Goal: Information Seeking & Learning: Check status

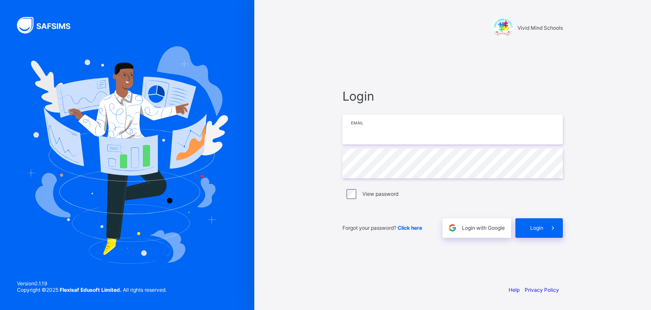
type input "**********"
click at [536, 223] on div "Login" at bounding box center [539, 228] width 47 height 20
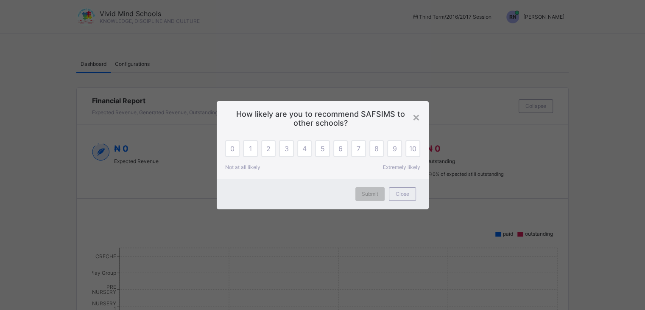
click at [418, 118] on div "×" at bounding box center [419, 116] width 8 height 14
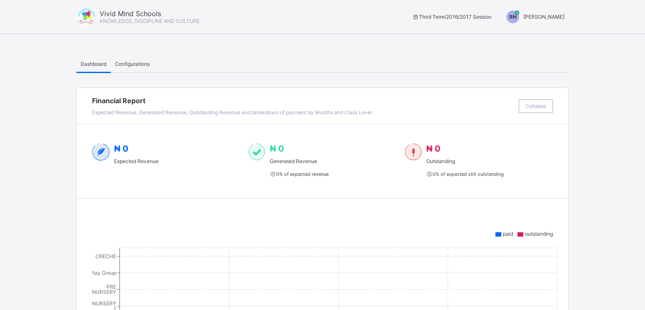
click at [538, 17] on span "RAHEEM NAIMAT" at bounding box center [543, 17] width 41 height 6
click at [518, 39] on span "Switch to Admin View" at bounding box center [532, 36] width 64 height 10
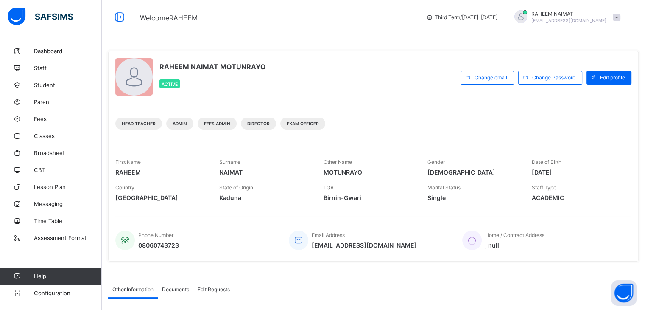
click at [502, 33] on div "Third Term / 2016-2017" at bounding box center [462, 17] width 80 height 34
click at [44, 82] on span "Student" at bounding box center [68, 84] width 68 height 7
click at [47, 83] on span "Student" at bounding box center [68, 84] width 68 height 7
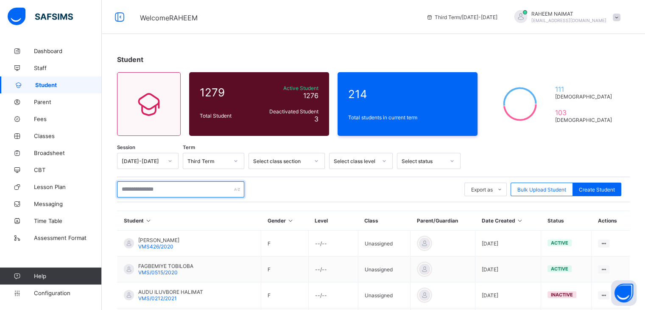
click at [177, 190] on input "text" at bounding box center [180, 189] width 127 height 16
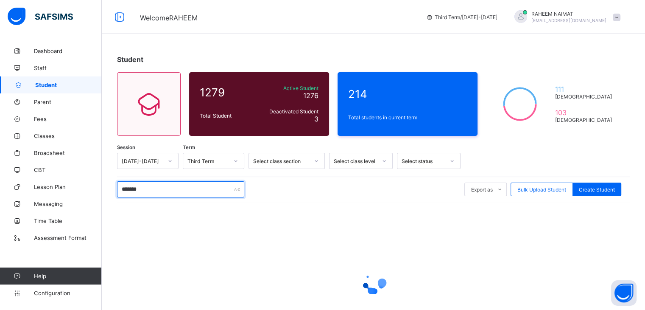
type input "********"
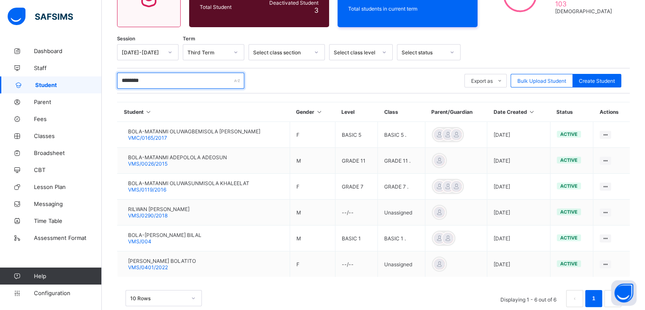
scroll to position [110, 0]
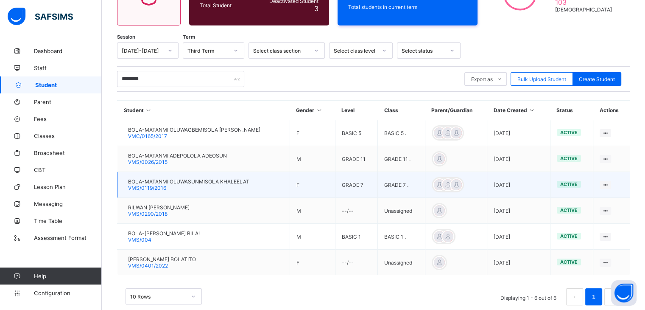
click at [249, 188] on div "BOLA-MATANMI OLUWASUNMISOLA KHALEELAT VMS/0119/2016" at bounding box center [188, 184] width 121 height 13
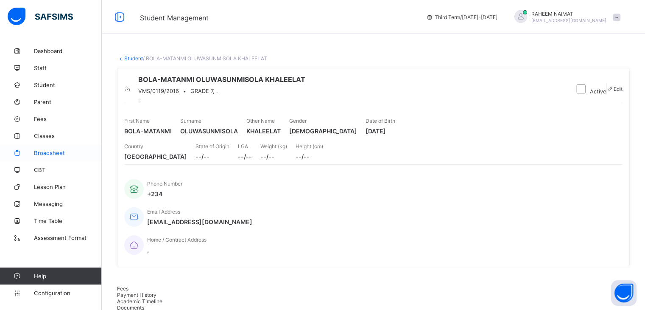
click at [53, 156] on link "Broadsheet" at bounding box center [51, 152] width 102 height 17
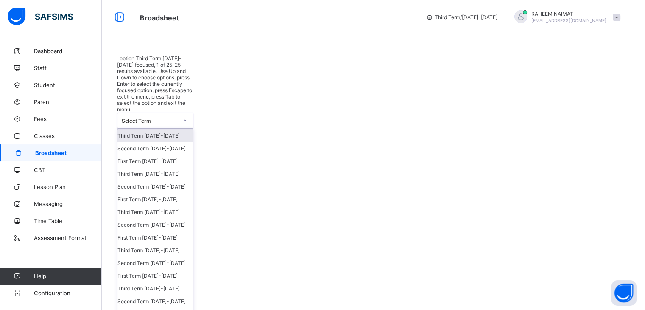
scroll to position [242, 0]
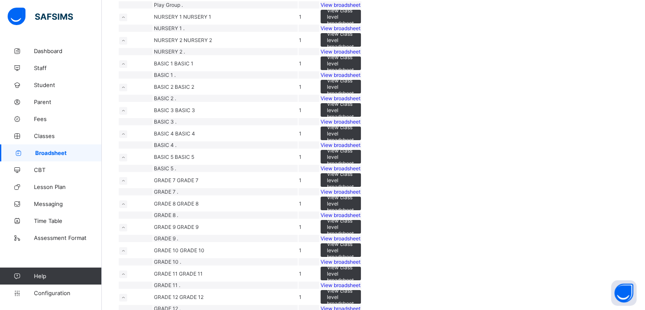
scroll to position [100, 0]
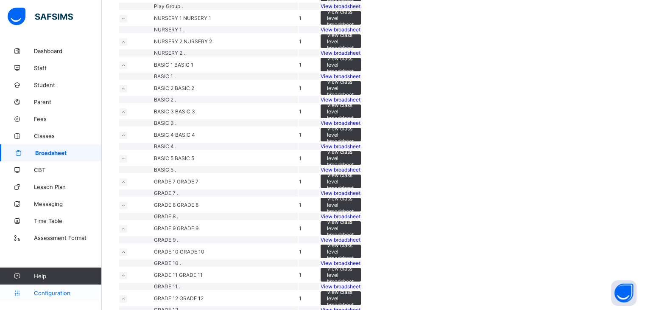
click at [63, 292] on span "Configuration" at bounding box center [67, 292] width 67 height 7
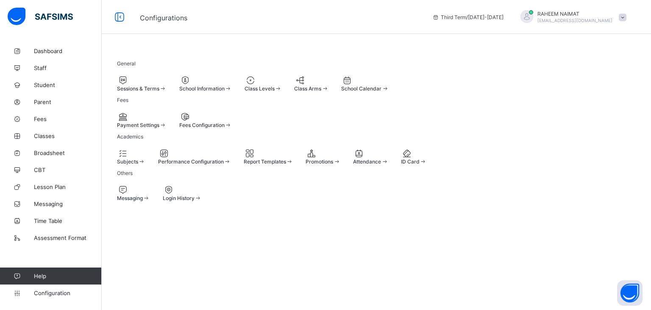
click at [159, 90] on span "Sessions & Terms" at bounding box center [138, 88] width 42 height 6
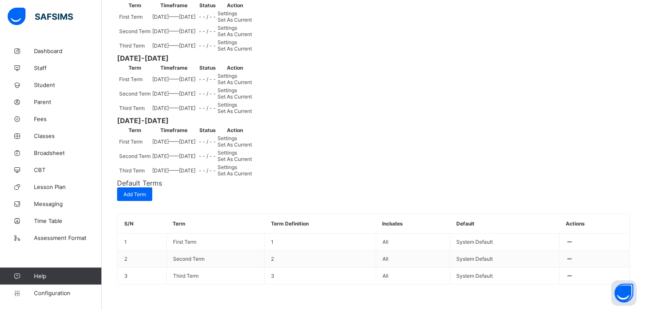
scroll to position [857, 0]
click at [252, 23] on span "Set As Current" at bounding box center [235, 20] width 34 height 6
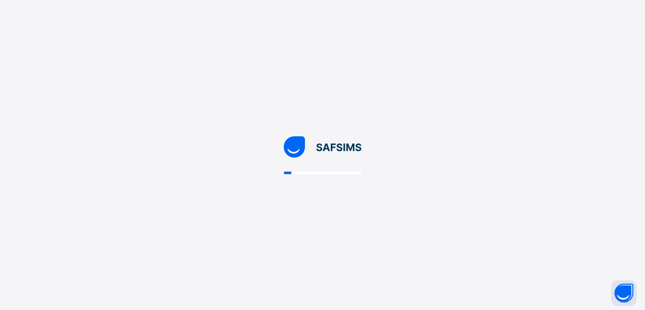
scroll to position [0, 0]
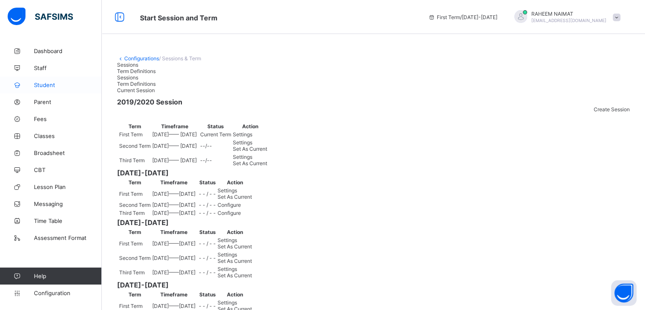
click at [60, 86] on span "Student" at bounding box center [68, 84] width 68 height 7
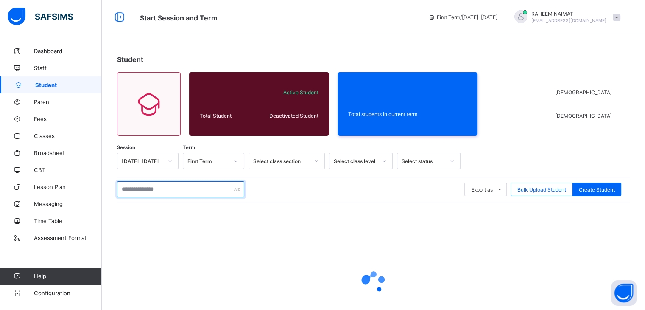
click at [181, 186] on input "text" at bounding box center [180, 189] width 127 height 16
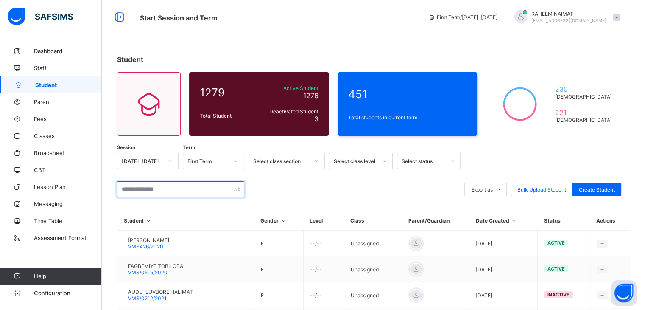
click at [166, 190] on input "text" at bounding box center [180, 189] width 127 height 16
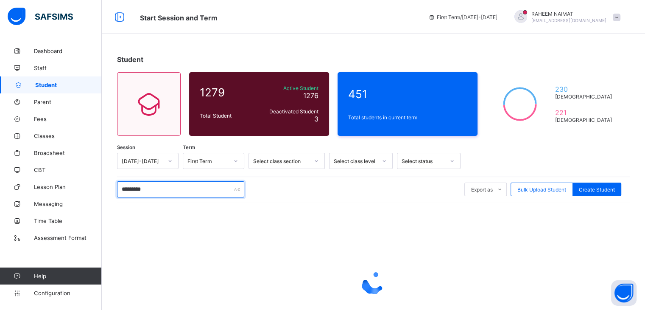
type input "**********"
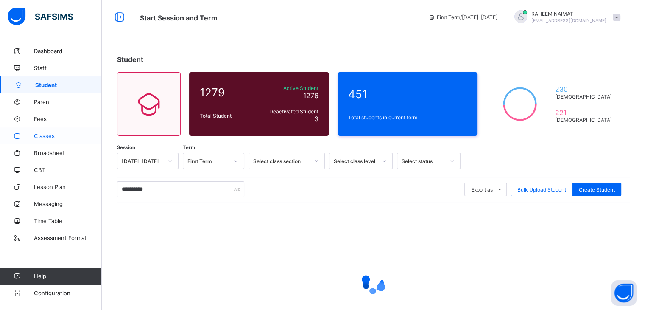
click at [41, 138] on span "Classes" at bounding box center [68, 135] width 68 height 7
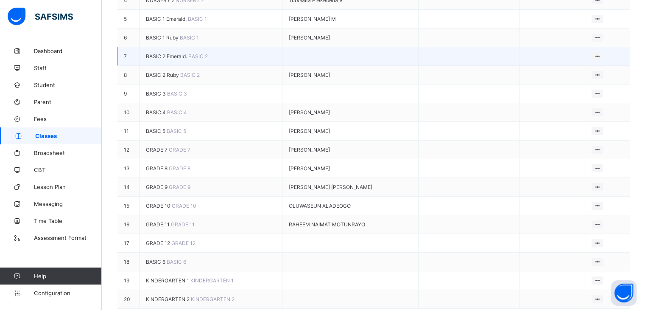
scroll to position [230, 0]
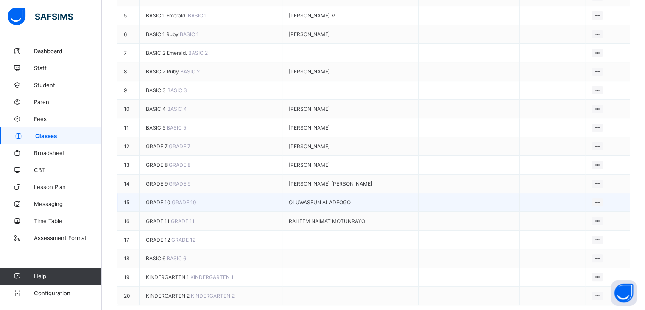
click at [161, 205] on span "GRADE 10" at bounding box center [159, 202] width 26 height 6
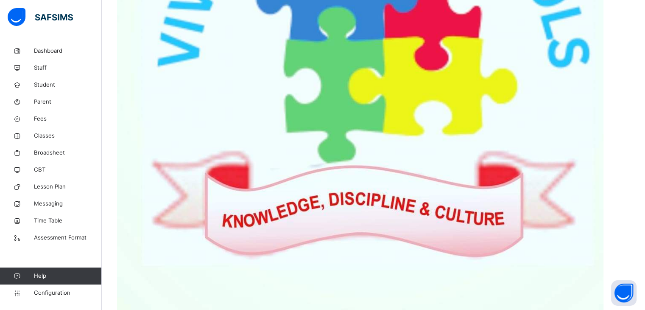
scroll to position [396, 0]
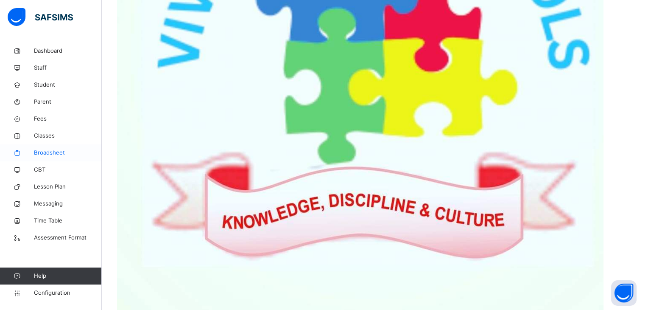
click at [47, 153] on span "Broadsheet" at bounding box center [68, 152] width 68 height 8
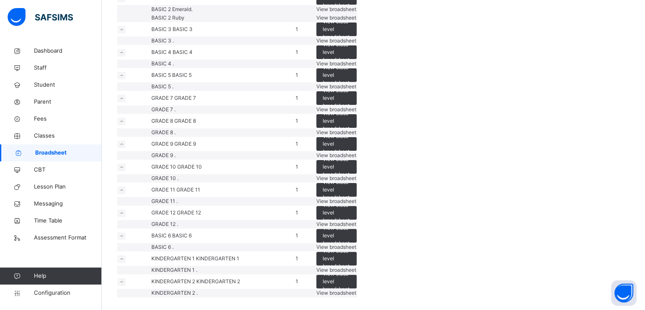
scroll to position [558, 0]
click at [356, 181] on span "View broadsheet" at bounding box center [336, 178] width 40 height 6
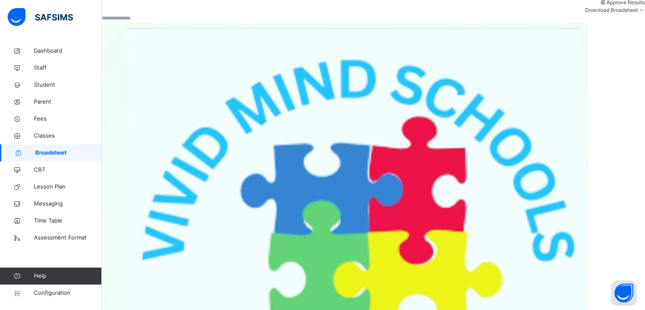
scroll to position [275, 0]
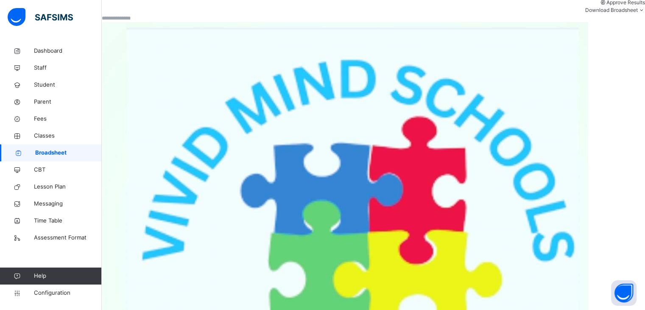
scroll to position [0, 0]
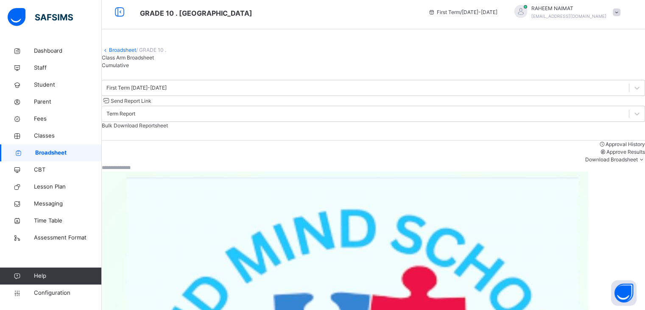
scroll to position [4, 0]
click at [633, 92] on icon at bounding box center [637, 88] width 8 height 8
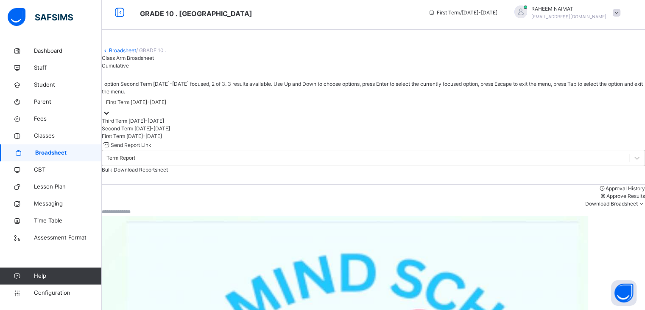
click at [194, 132] on div "Second Term 2019-2020" at bounding box center [373, 129] width 543 height 8
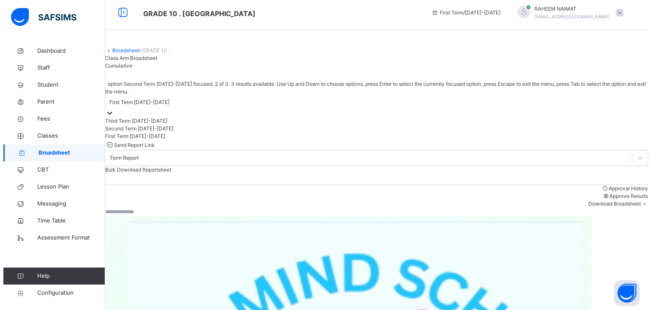
scroll to position [0, 0]
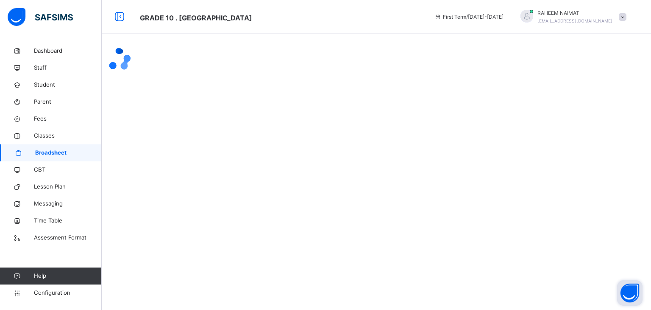
click at [627, 287] on button "Open asap" at bounding box center [629, 292] width 25 height 25
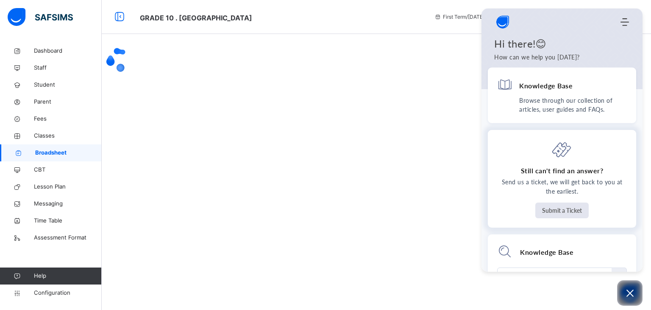
click at [563, 214] on button "Submit a Ticket" at bounding box center [562, 210] width 53 height 16
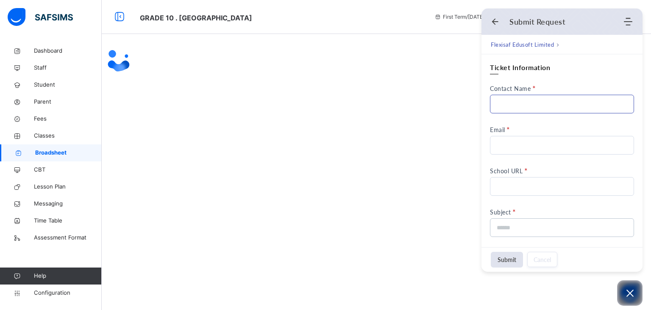
click at [526, 108] on input "Contact Name" at bounding box center [562, 104] width 144 height 19
type input "*"
type input "**********"
click at [533, 145] on input "Email" at bounding box center [562, 145] width 144 height 19
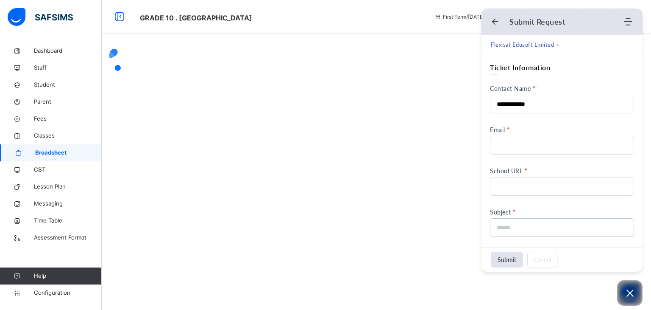
type input "**********"
click at [510, 185] on input "School URL" at bounding box center [562, 186] width 144 height 19
type input "**********"
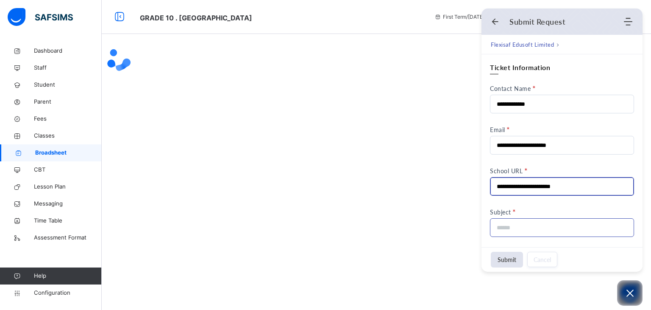
click at [512, 231] on input at bounding box center [560, 227] width 126 height 18
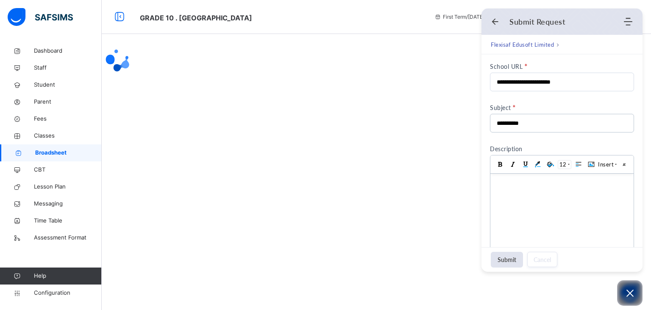
scroll to position [112, 0]
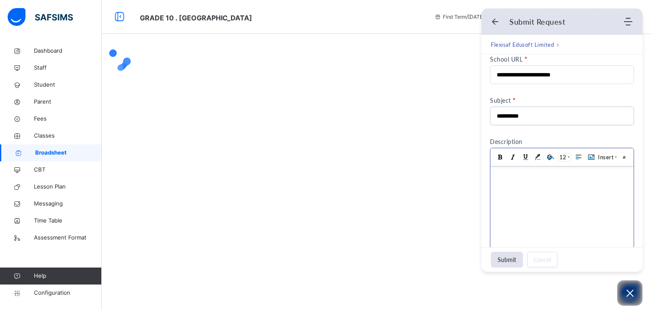
type input "**********"
click at [509, 184] on body at bounding box center [562, 212] width 143 height 93
click at [510, 260] on button "Submit" at bounding box center [507, 259] width 32 height 16
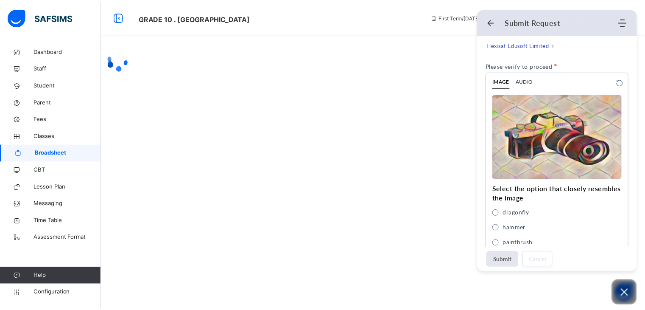
scroll to position [377, 0]
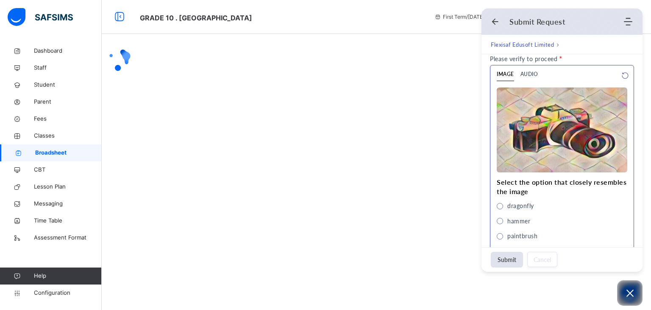
click at [500, 234] on span "paintbrush" at bounding box center [500, 236] width 6 height 6
click at [513, 260] on button "Submit" at bounding box center [507, 259] width 32 height 16
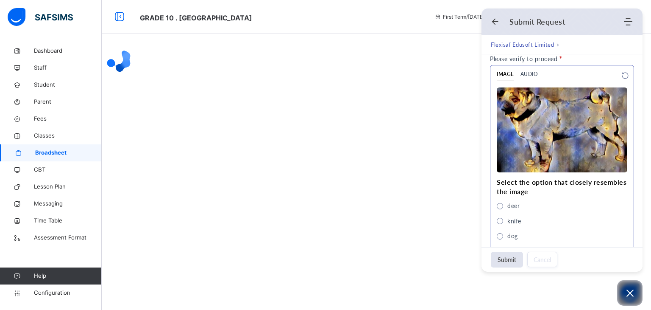
click at [502, 233] on span "dog" at bounding box center [500, 236] width 6 height 6
click at [498, 258] on button "Submit" at bounding box center [507, 259] width 32 height 16
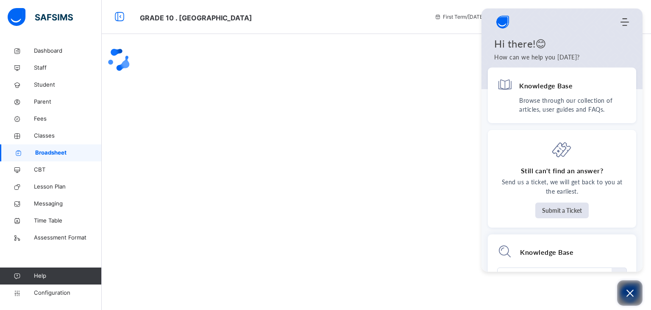
click at [622, 291] on button "Open asap" at bounding box center [629, 292] width 25 height 25
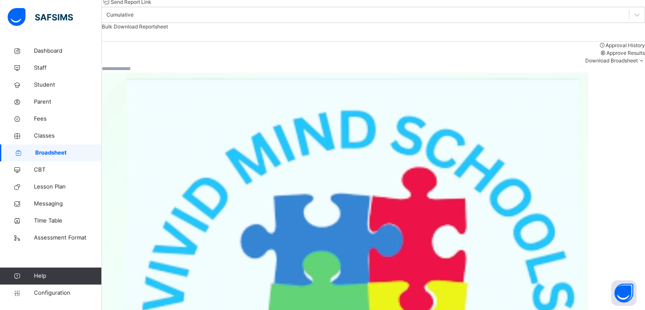
scroll to position [87, 0]
click at [153, 73] on input "text" at bounding box center [127, 69] width 51 height 8
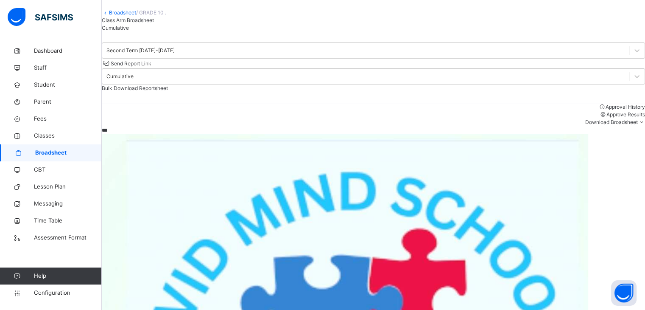
type input "***"
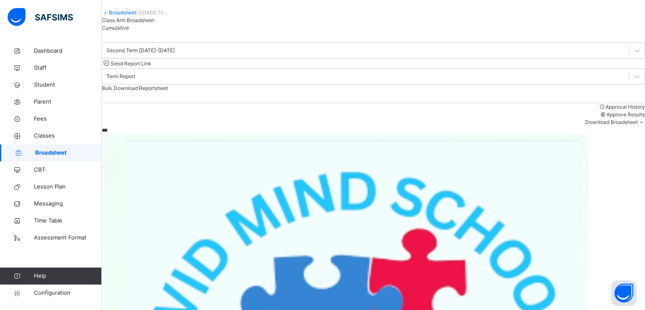
click at [175, 54] on div "Second Term 2019-2020" at bounding box center [140, 51] width 68 height 8
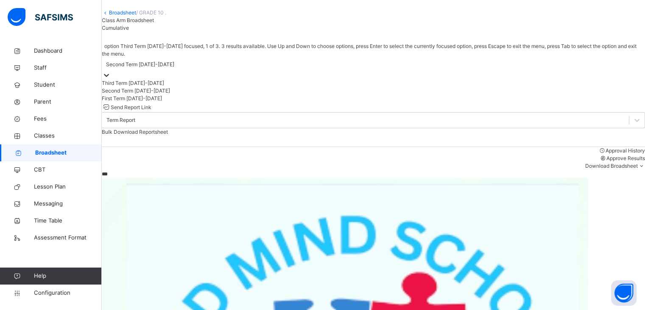
click at [180, 87] on div "Third Term 2019-2020" at bounding box center [373, 83] width 543 height 8
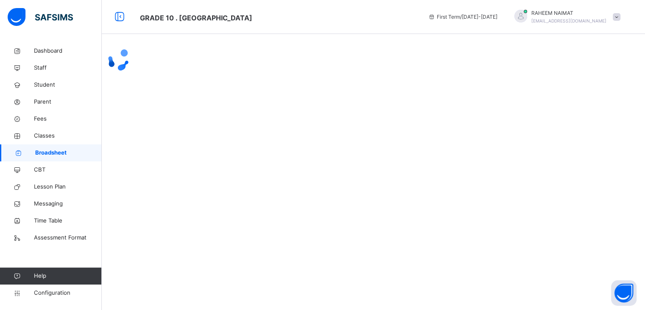
scroll to position [0, 0]
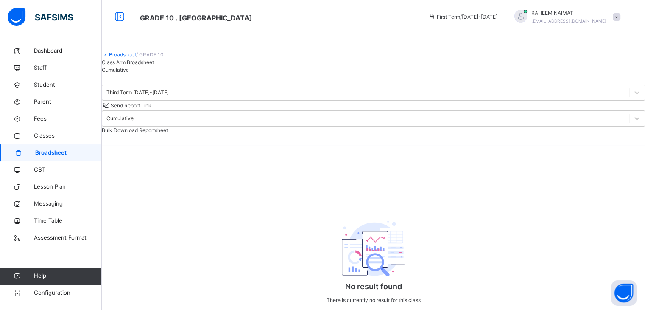
click at [72, 150] on span "Broadsheet" at bounding box center [68, 152] width 67 height 8
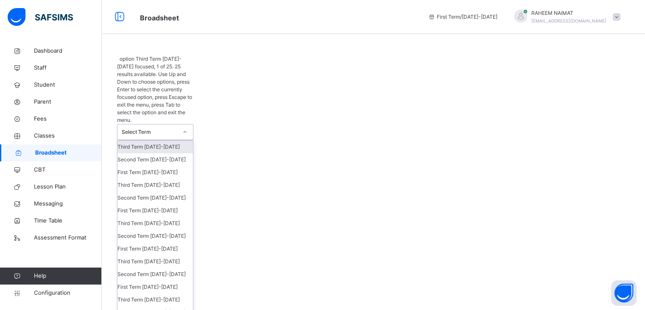
click at [169, 124] on div "Select Term" at bounding box center [146, 131] width 59 height 15
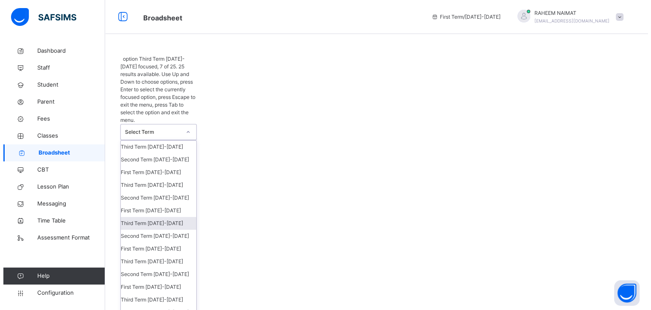
scroll to position [181, 0]
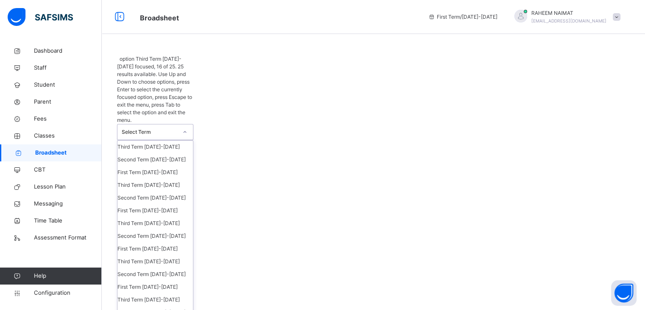
click at [183, 128] on icon at bounding box center [184, 132] width 5 height 8
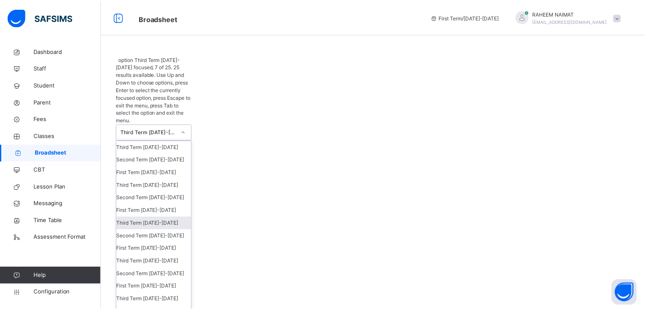
scroll to position [49, 0]
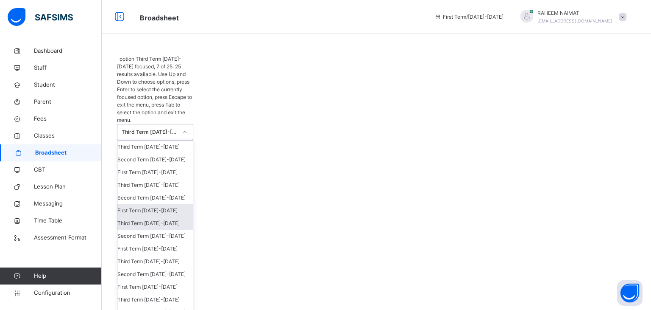
click at [126, 204] on div "First Term 2023-2024" at bounding box center [154, 210] width 75 height 13
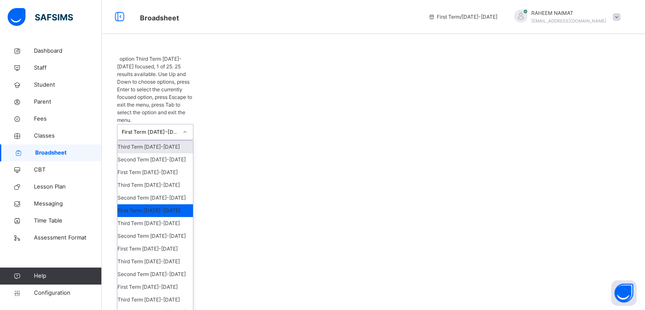
scroll to position [151, 0]
click at [154, 280] on div "First Term 2021-2022" at bounding box center [154, 286] width 75 height 13
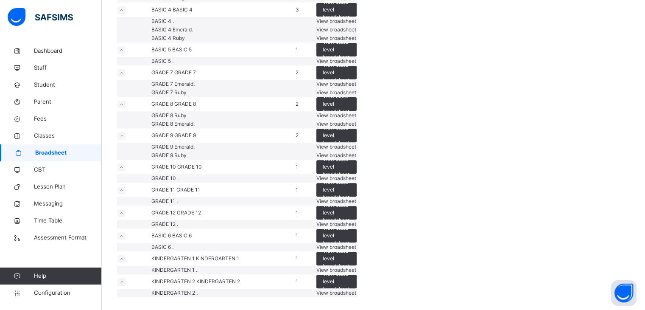
scroll to position [741, 0]
click at [356, 204] on span "View broadsheet" at bounding box center [336, 201] width 40 height 6
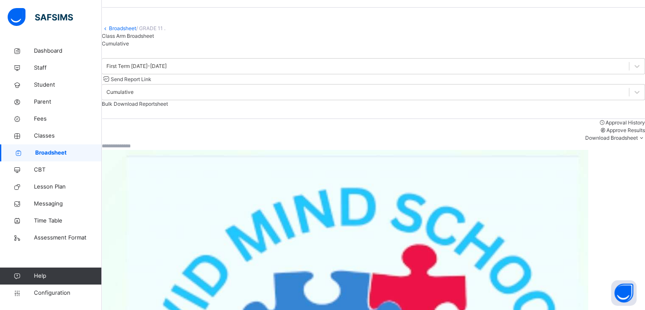
scroll to position [67, 0]
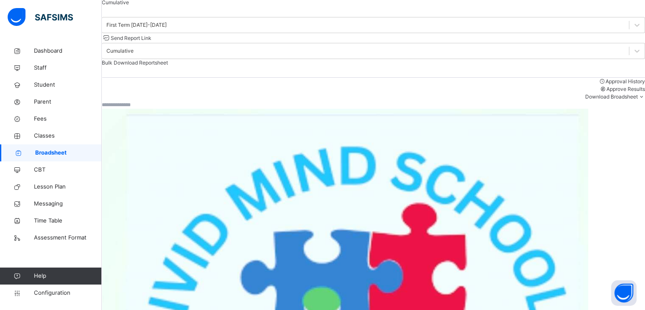
click at [153, 109] on input "text" at bounding box center [127, 105] width 51 height 8
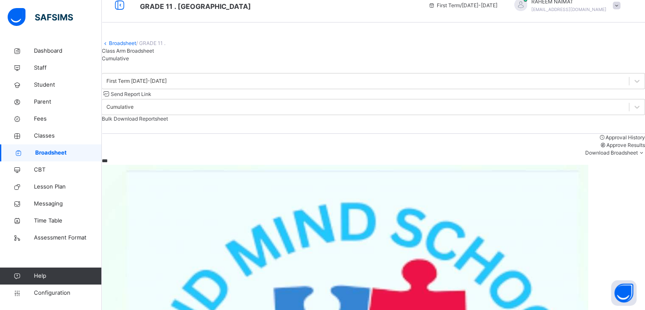
type input "***"
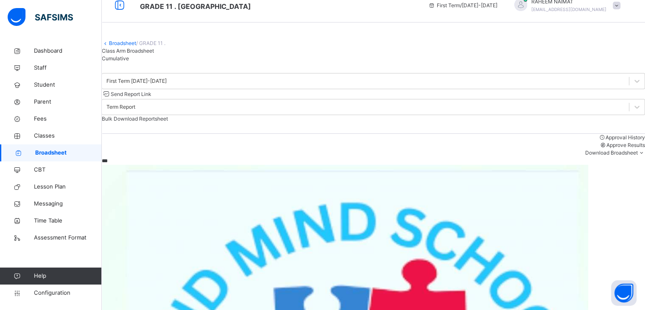
click at [167, 85] on div "First Term 2021-2022" at bounding box center [136, 81] width 60 height 8
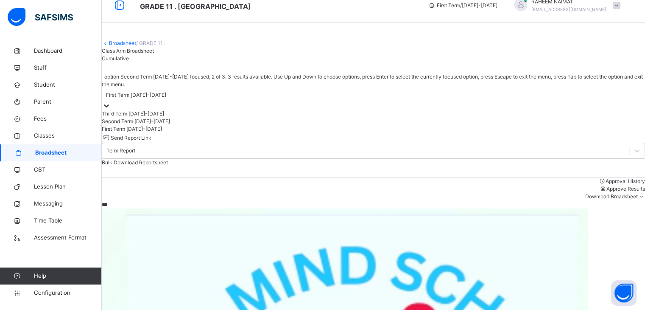
click at [171, 125] on div "Second Term 2021-2022" at bounding box center [373, 121] width 543 height 8
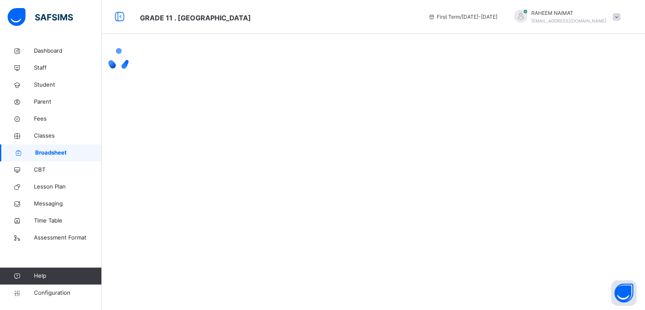
scroll to position [0, 0]
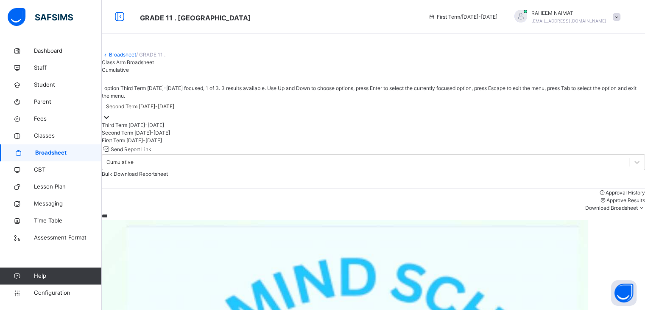
click at [197, 113] on div "Second Term 2021-2022" at bounding box center [373, 106] width 543 height 13
click at [194, 129] on div "Third Term 2021-2022" at bounding box center [373, 125] width 543 height 8
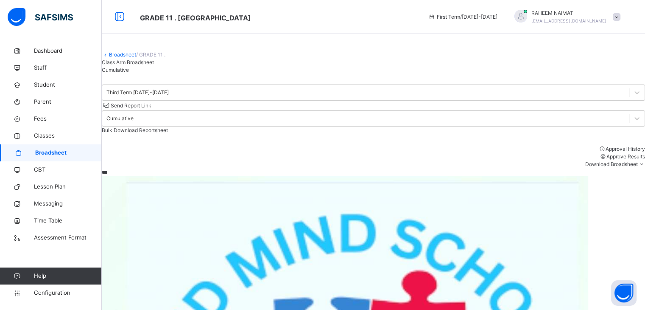
scroll to position [11, 0]
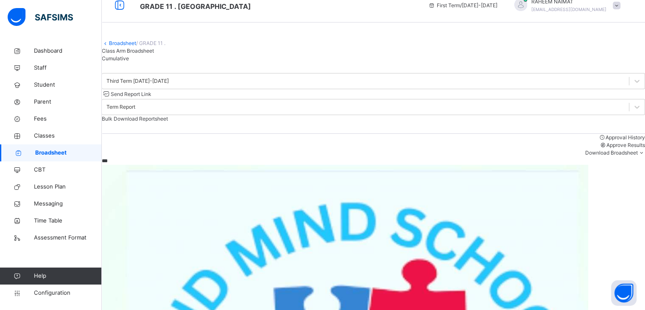
click at [128, 46] on link "Broadsheet" at bounding box center [122, 43] width 27 height 6
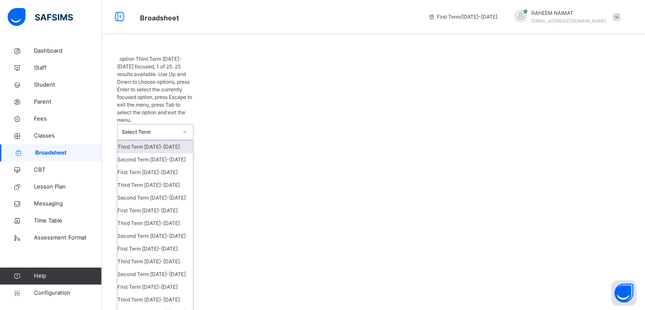
scroll to position [43, 0]
click at [166, 242] on div "First Term 2022-2023" at bounding box center [154, 248] width 75 height 13
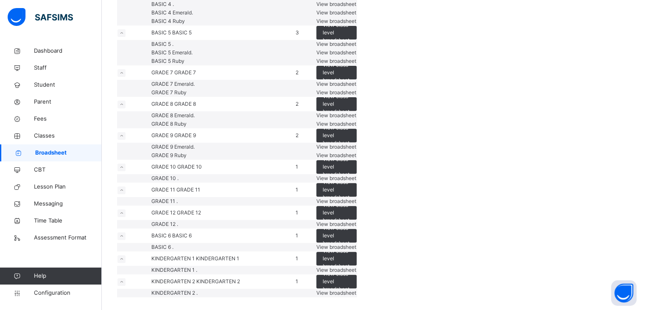
scroll to position [891, 0]
click at [357, 220] on div "View broadsheet" at bounding box center [336, 224] width 40 height 8
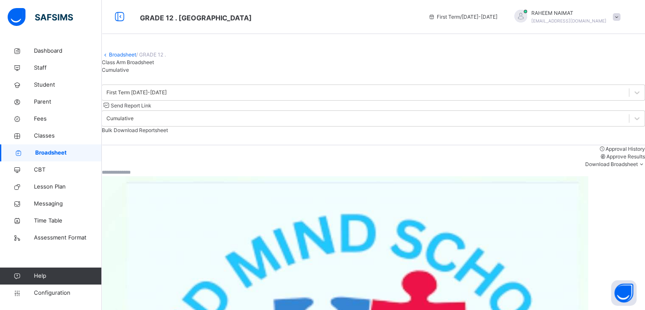
click at [153, 176] on input "text" at bounding box center [127, 172] width 51 height 8
type input "****"
click at [132, 58] on link "Broadsheet" at bounding box center [122, 54] width 27 height 6
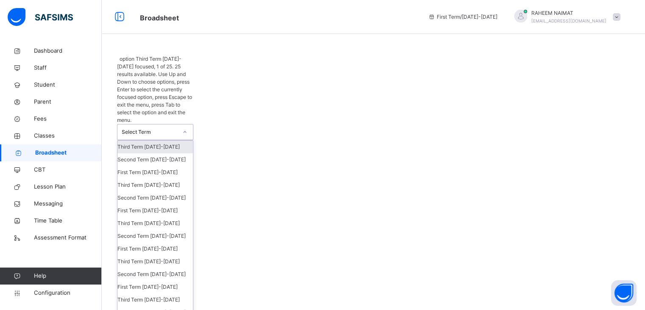
click at [181, 125] on div at bounding box center [185, 132] width 14 height 14
click at [156, 280] on div "First Term 2021-2022" at bounding box center [154, 286] width 75 height 13
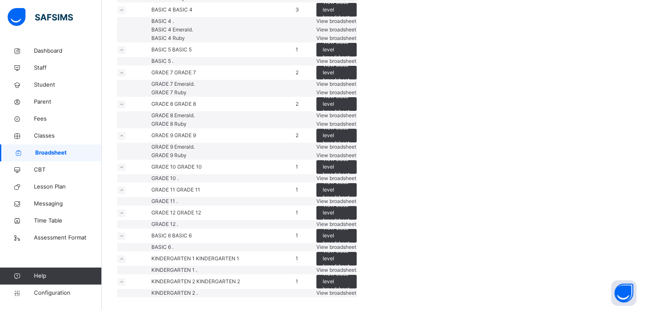
scroll to position [781, 0]
click at [356, 204] on span "View broadsheet" at bounding box center [336, 201] width 40 height 6
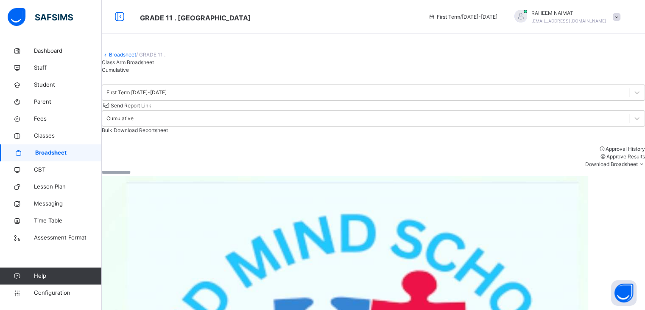
click at [153, 176] on input "text" at bounding box center [127, 172] width 51 height 8
type input "***"
click at [322, 140] on div "First Term 2021-2022 Send Report Link Cumulative Bulk Download Reportsheet" at bounding box center [373, 109] width 543 height 71
click at [136, 58] on link "Broadsheet" at bounding box center [122, 54] width 27 height 6
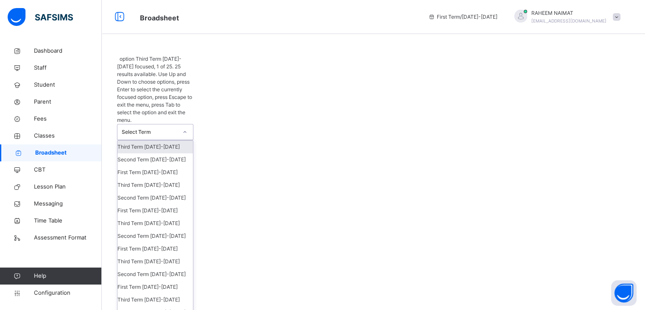
click at [190, 125] on div at bounding box center [185, 132] width 14 height 14
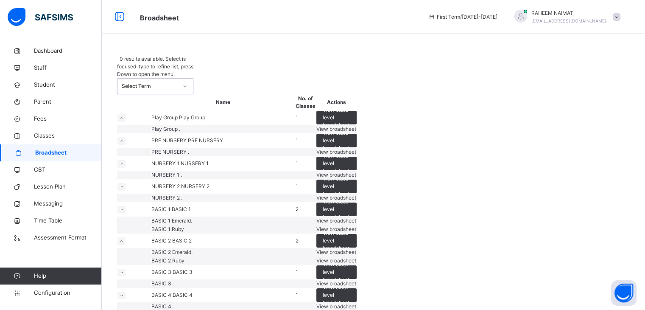
click at [159, 82] on div "Select Term" at bounding box center [150, 86] width 56 height 8
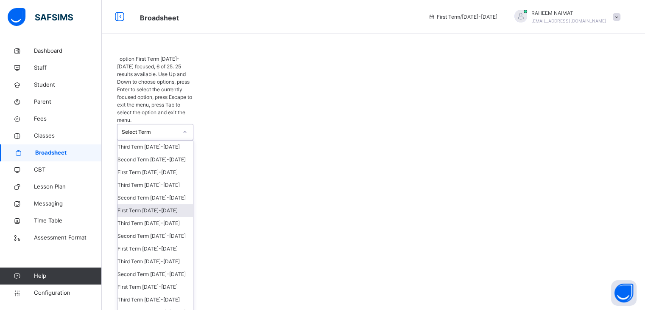
scroll to position [124, 0]
click at [156, 293] on div "Third Term 2020-2021" at bounding box center [154, 299] width 75 height 13
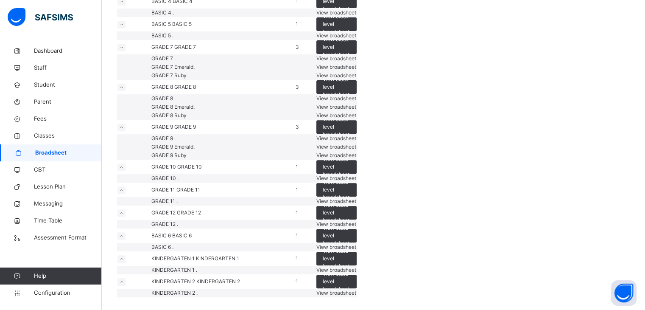
scroll to position [957, 0]
click at [356, 198] on span "View broadsheet" at bounding box center [336, 201] width 40 height 6
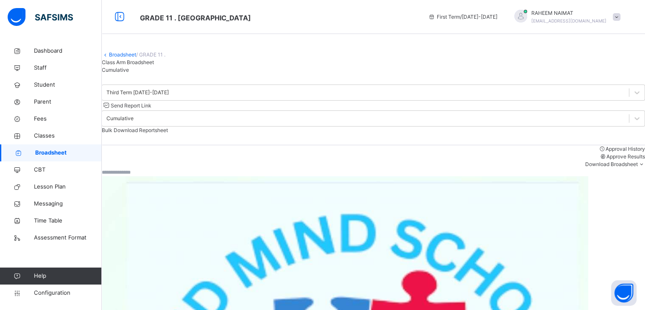
click at [131, 176] on input "text" at bounding box center [127, 172] width 51 height 8
type input "***"
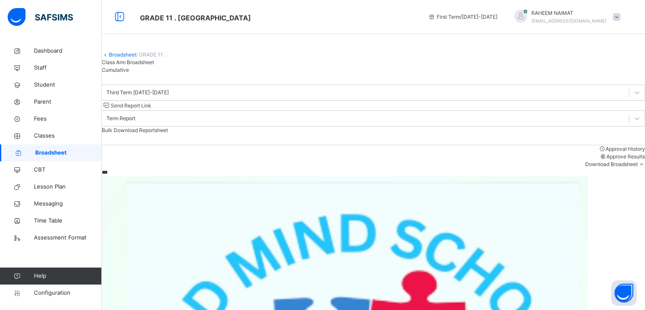
click at [159, 96] on div "Third Term 2020-2021" at bounding box center [137, 93] width 62 height 8
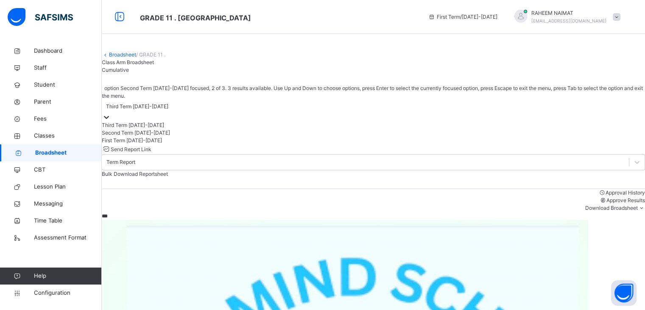
click at [159, 137] on div "Second Term 2020-2021" at bounding box center [373, 133] width 543 height 8
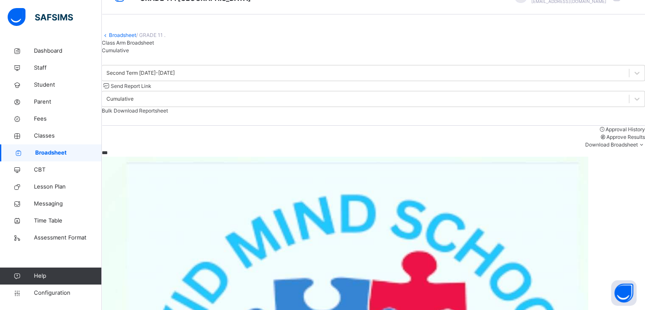
scroll to position [42, 0]
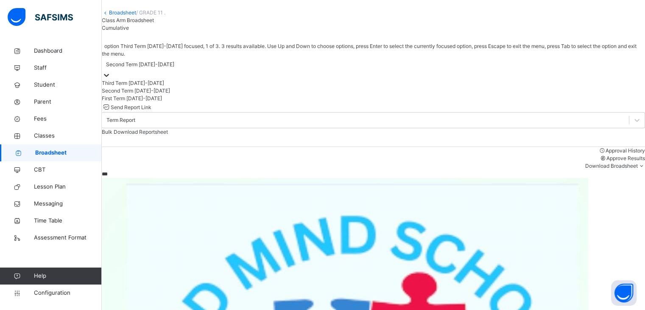
click at [174, 68] on div "Second Term 2020-2021" at bounding box center [140, 65] width 68 height 8
click at [204, 102] on div "First Term 2020-2021" at bounding box center [373, 99] width 543 height 8
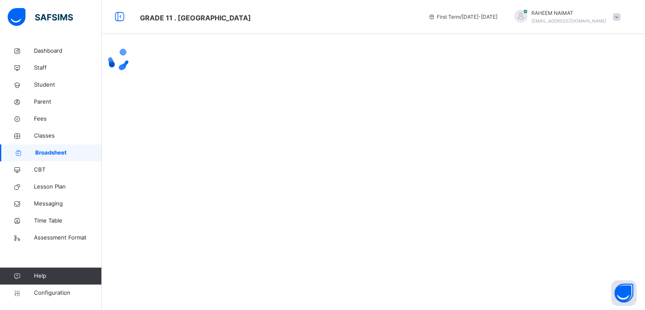
scroll to position [0, 0]
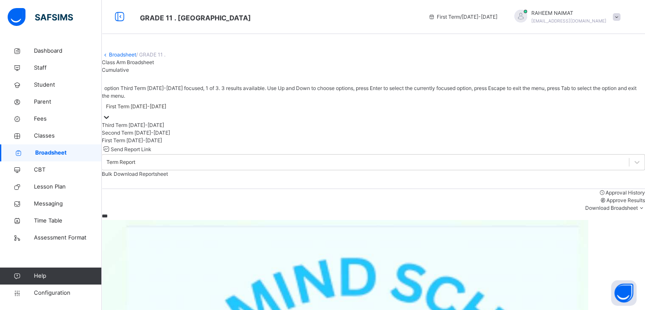
click at [166, 110] on div "First Term 2020-2021" at bounding box center [136, 107] width 60 height 8
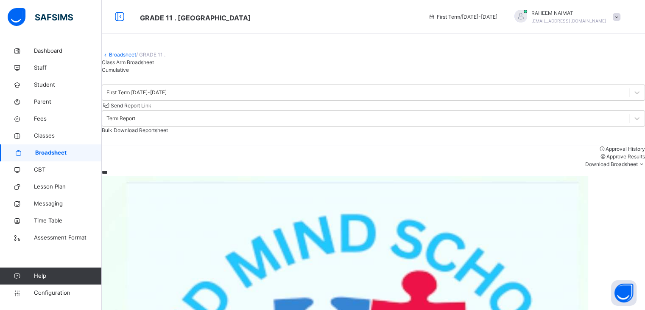
click at [125, 58] on link "Broadsheet" at bounding box center [122, 54] width 27 height 6
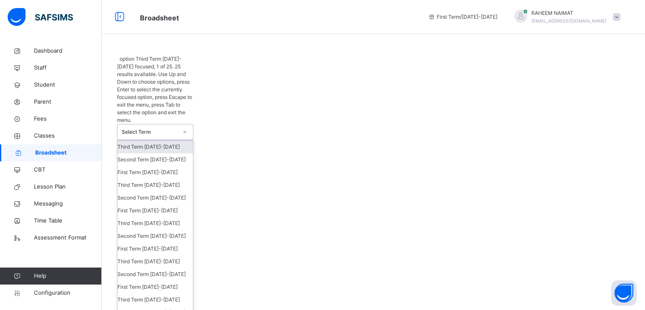
click at [184, 128] on icon at bounding box center [184, 132] width 5 height 8
click at [142, 255] on div "Third Term 2021-2022" at bounding box center [154, 261] width 75 height 13
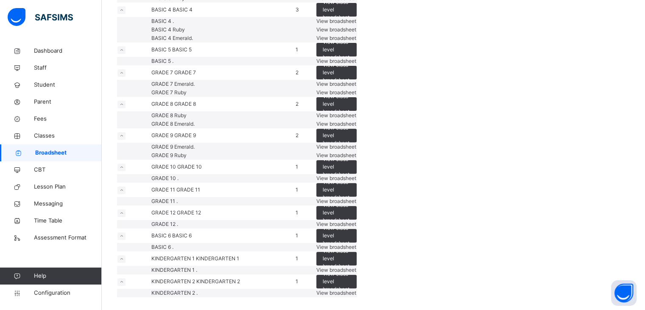
scroll to position [910, 0]
click at [356, 221] on span "View broadsheet" at bounding box center [336, 224] width 40 height 6
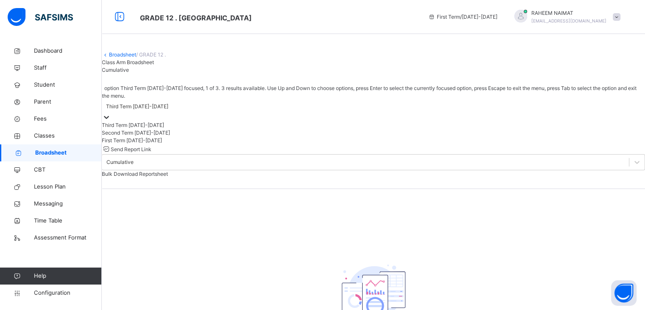
click at [111, 121] on div at bounding box center [106, 117] width 8 height 8
click at [202, 144] on div "First Term 2021-2022" at bounding box center [373, 141] width 543 height 8
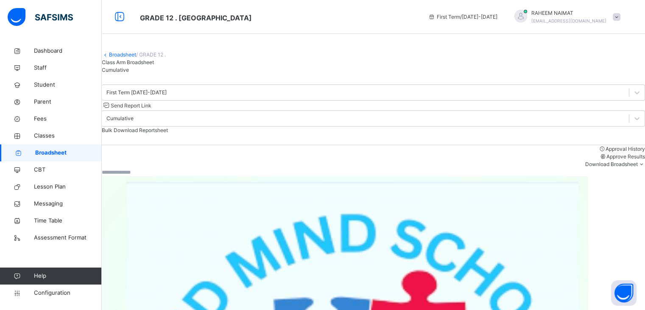
click at [153, 176] on input "text" at bounding box center [127, 172] width 51 height 8
type input "***"
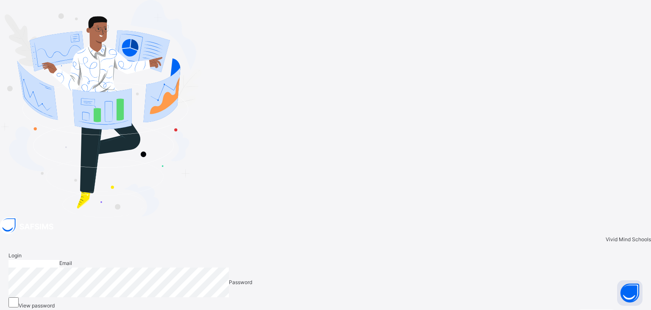
click at [59, 260] on input "email" at bounding box center [33, 264] width 51 height 8
type input "**********"
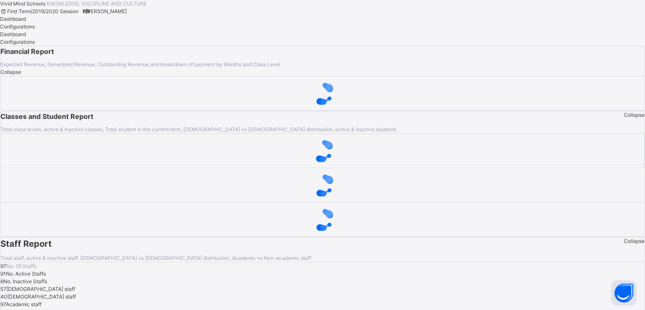
click at [127, 14] on span "RAHEEM NAIMAT" at bounding box center [106, 11] width 41 height 6
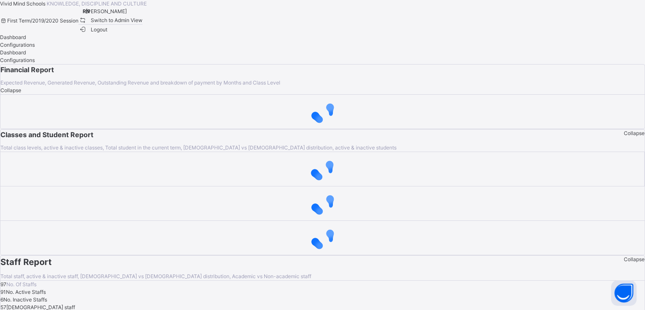
click at [143, 25] on span "Switch to Admin View" at bounding box center [110, 20] width 64 height 9
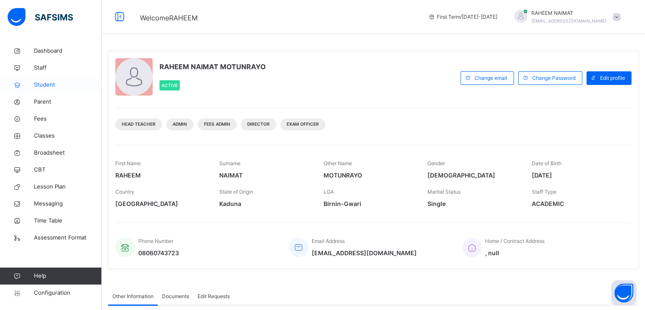
click at [50, 83] on span "Student" at bounding box center [68, 85] width 68 height 8
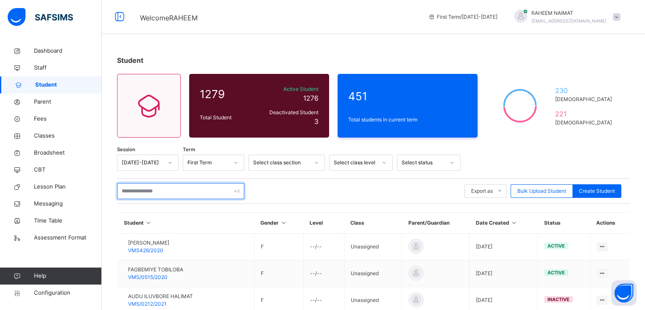
click at [197, 190] on input "text" at bounding box center [180, 191] width 127 height 16
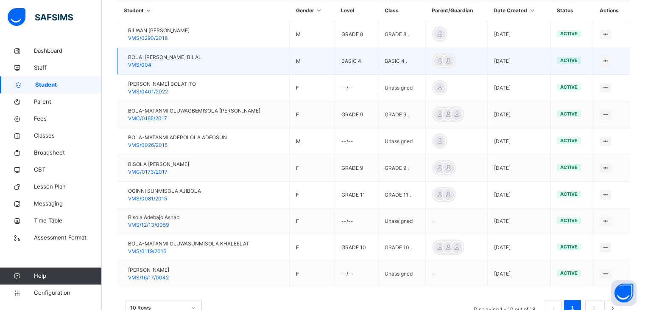
scroll to position [215, 0]
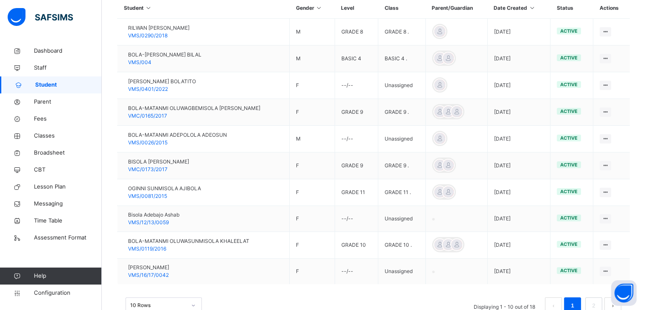
type input "****"
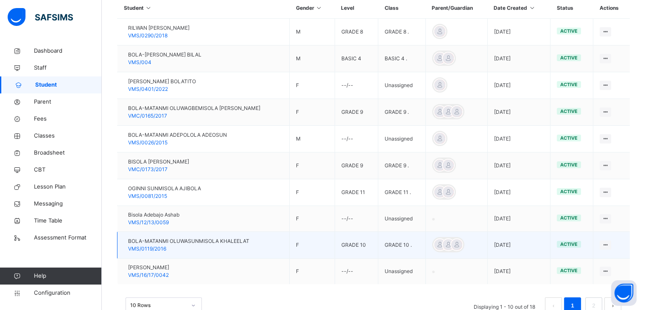
click at [209, 240] on span "BOLA-MATANMI OLUWASUNMISOLA KHALEELAT" at bounding box center [188, 241] width 121 height 8
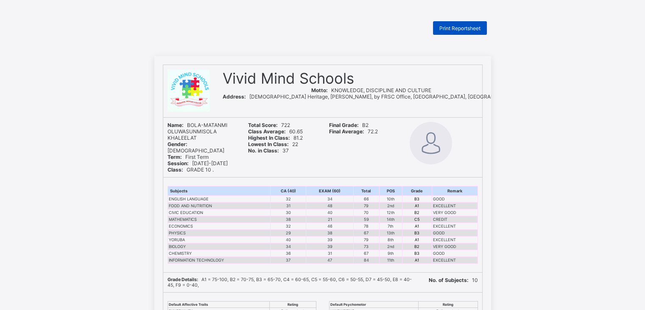
click at [466, 29] on span "Print Reportsheet" at bounding box center [459, 28] width 41 height 6
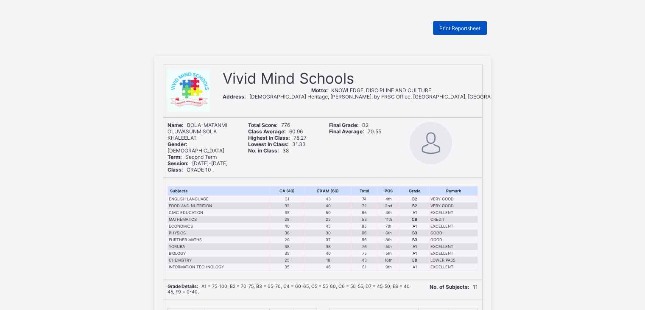
click at [469, 34] on div "Print Reportsheet" at bounding box center [460, 28] width 54 height 14
click at [479, 26] on span "Print Reportsheet" at bounding box center [459, 28] width 41 height 6
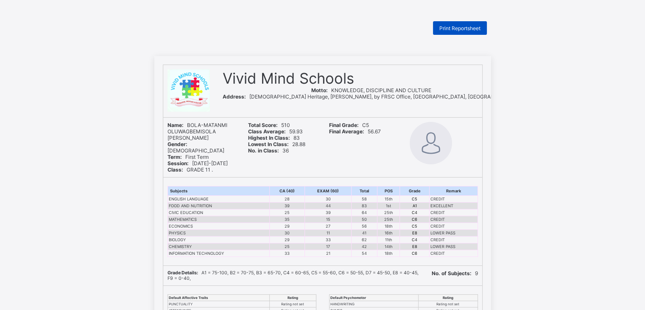
click at [475, 31] on span "Print Reportsheet" at bounding box center [459, 28] width 41 height 6
click at [454, 28] on span "Print Reportsheet" at bounding box center [459, 28] width 41 height 6
click at [475, 32] on div "Print Reportsheet" at bounding box center [460, 28] width 54 height 14
click at [447, 33] on div "Print Reportsheet" at bounding box center [460, 28] width 54 height 14
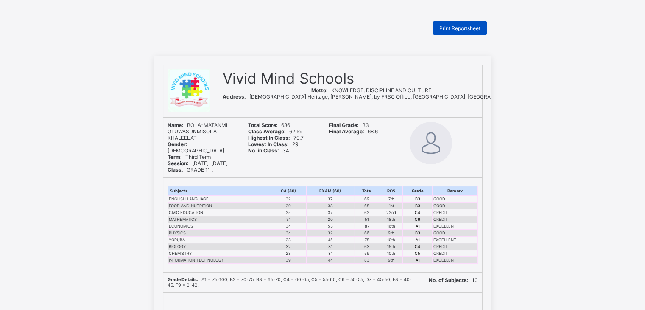
click at [447, 30] on span "Print Reportsheet" at bounding box center [459, 28] width 41 height 6
click at [446, 25] on span "Print Reportsheet" at bounding box center [459, 28] width 41 height 6
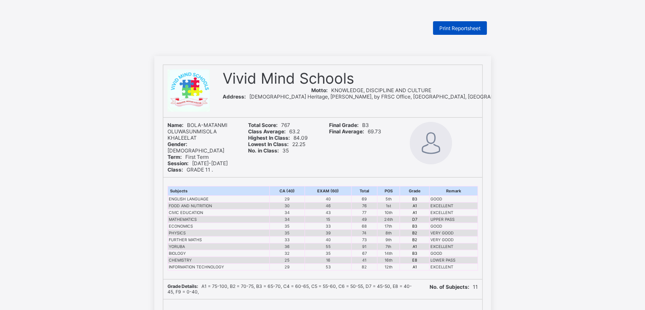
click at [467, 27] on span "Print Reportsheet" at bounding box center [459, 28] width 41 height 6
